Goal: Information Seeking & Learning: Learn about a topic

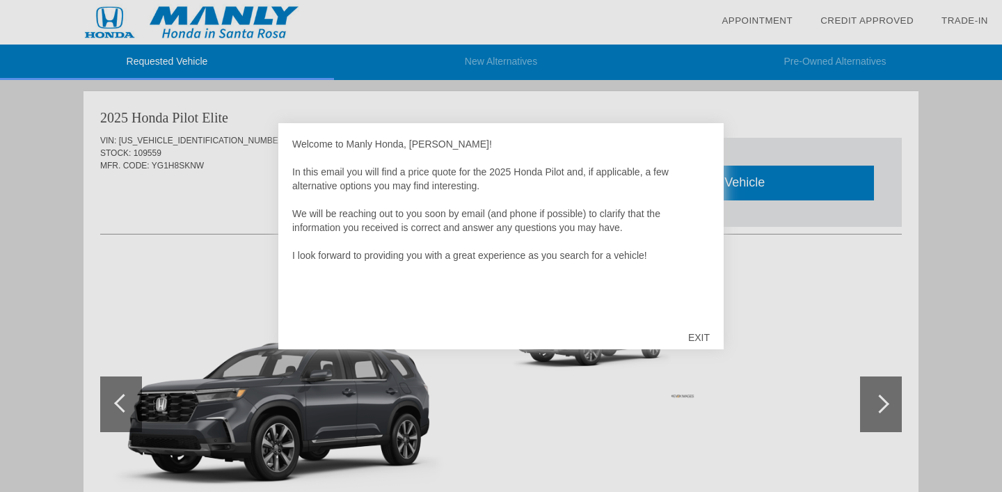
click at [700, 342] on div "EXIT" at bounding box center [698, 338] width 49 height 42
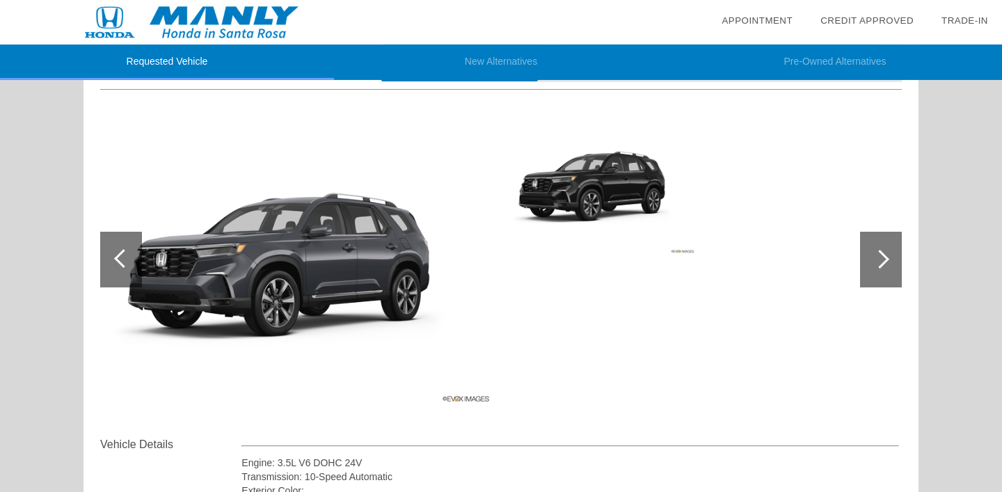
scroll to position [141, 0]
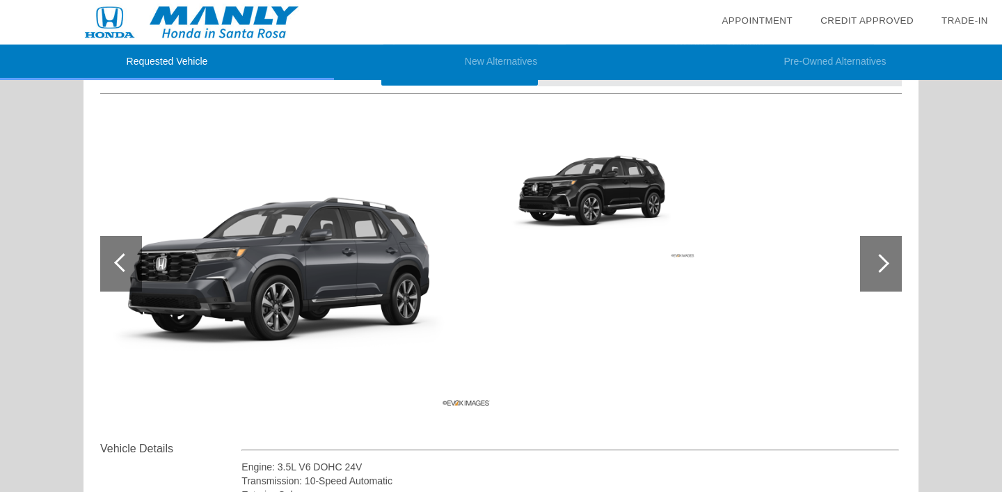
click at [378, 309] on img at bounding box center [297, 263] width 394 height 295
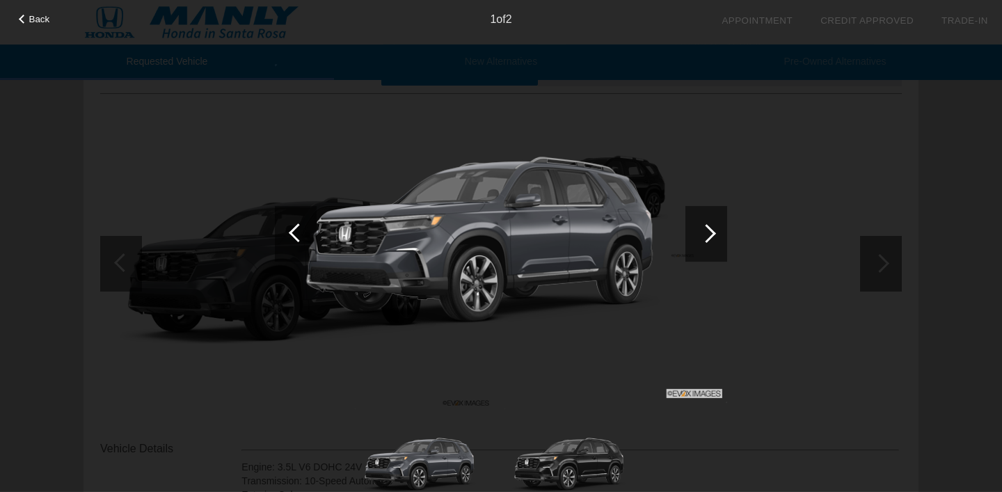
click at [710, 241] on div at bounding box center [706, 234] width 42 height 56
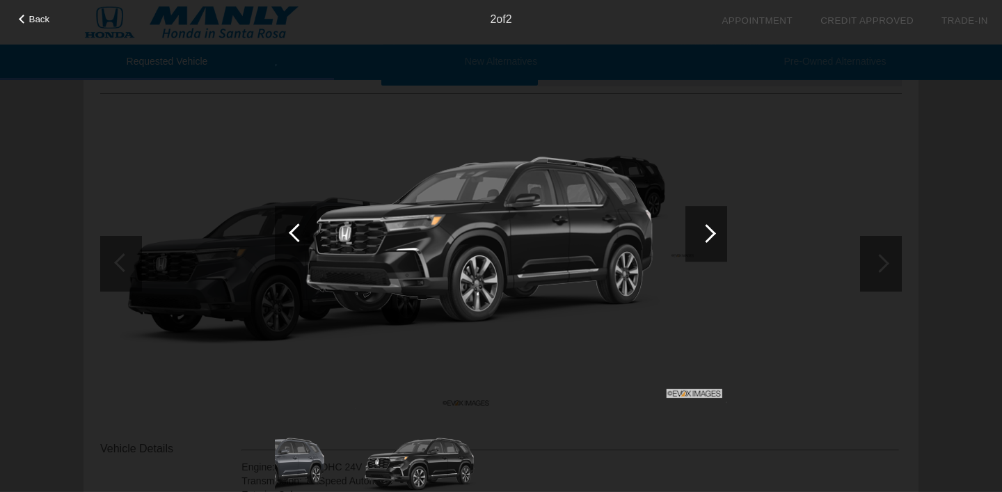
click at [710, 241] on div at bounding box center [706, 234] width 42 height 56
click at [25, 20] on div at bounding box center [23, 19] width 9 height 9
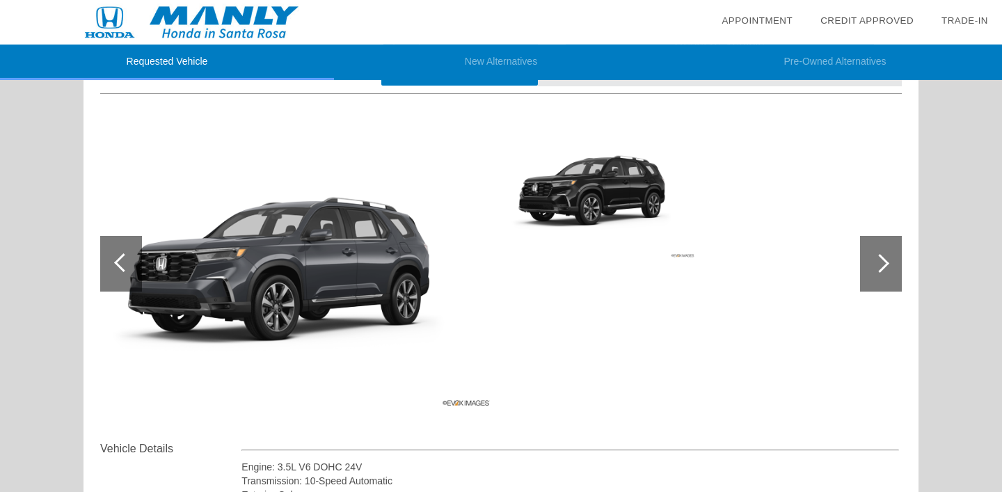
scroll to position [0, 0]
